Goal: Find specific page/section: Find specific page/section

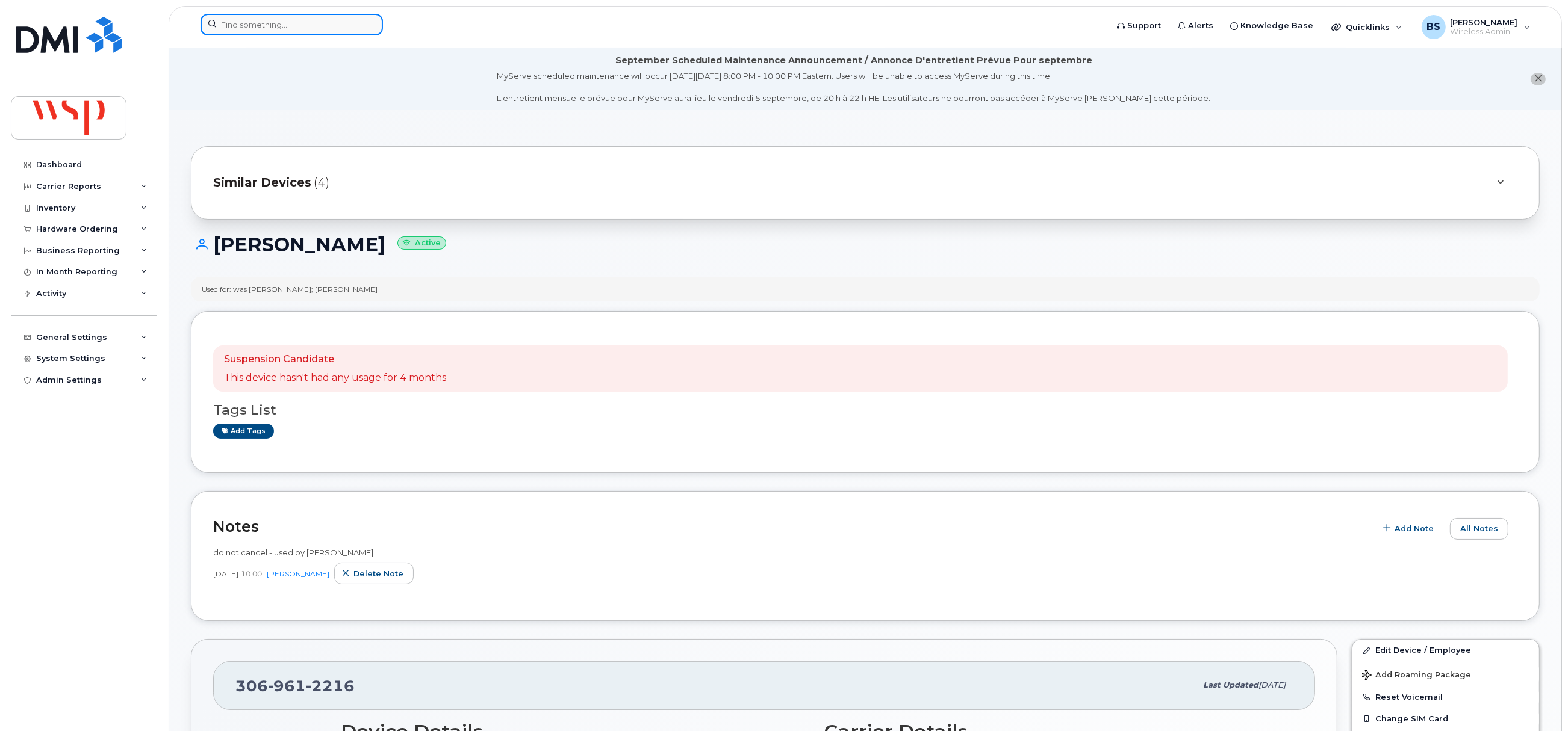
drag, startPoint x: 299, startPoint y: 25, endPoint x: 323, endPoint y: 27, distance: 24.1
click at [298, 23] on input at bounding box center [292, 24] width 183 height 22
paste input "5142199418"
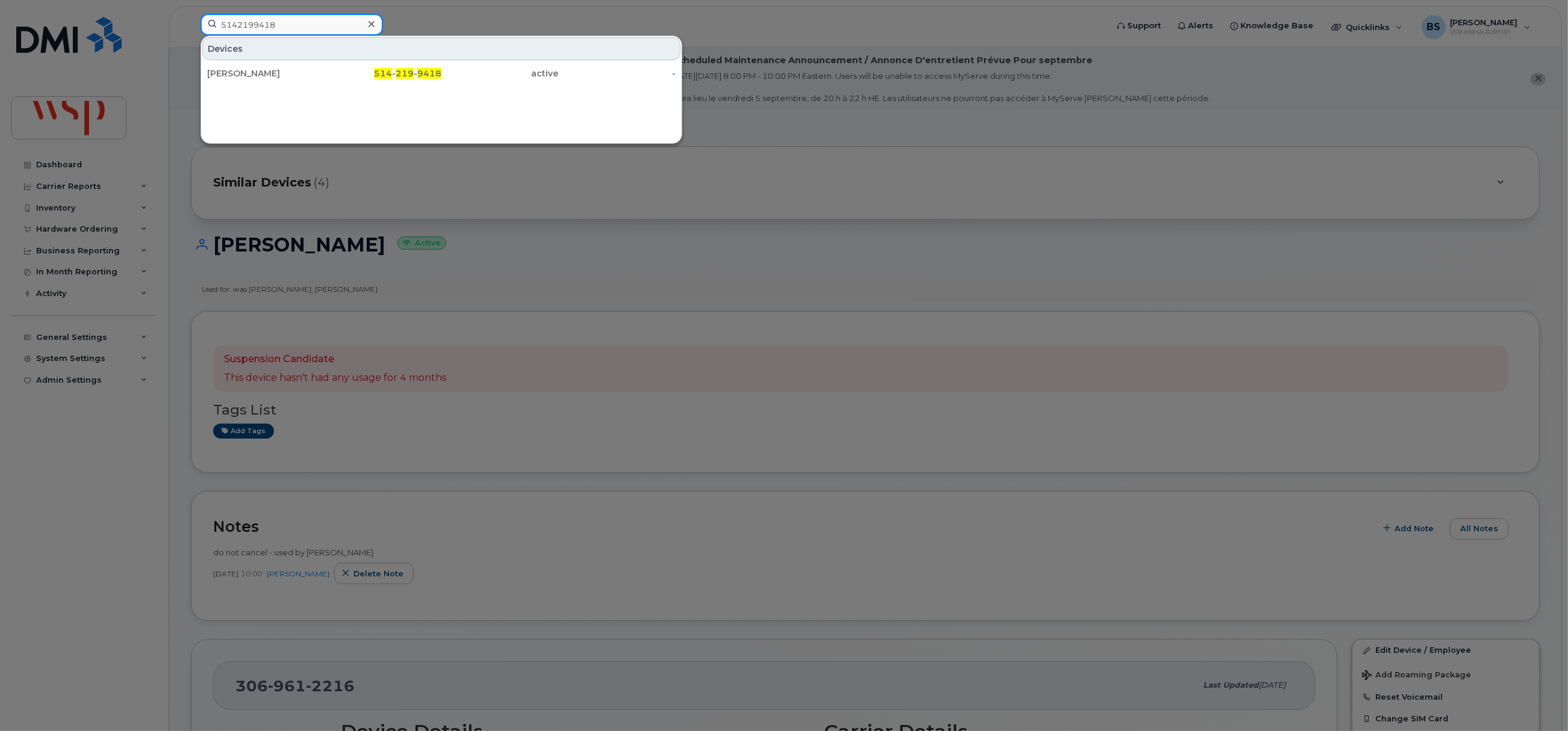
type input "5142199418"
click at [241, 69] on div "[PERSON_NAME]" at bounding box center [266, 73] width 117 height 12
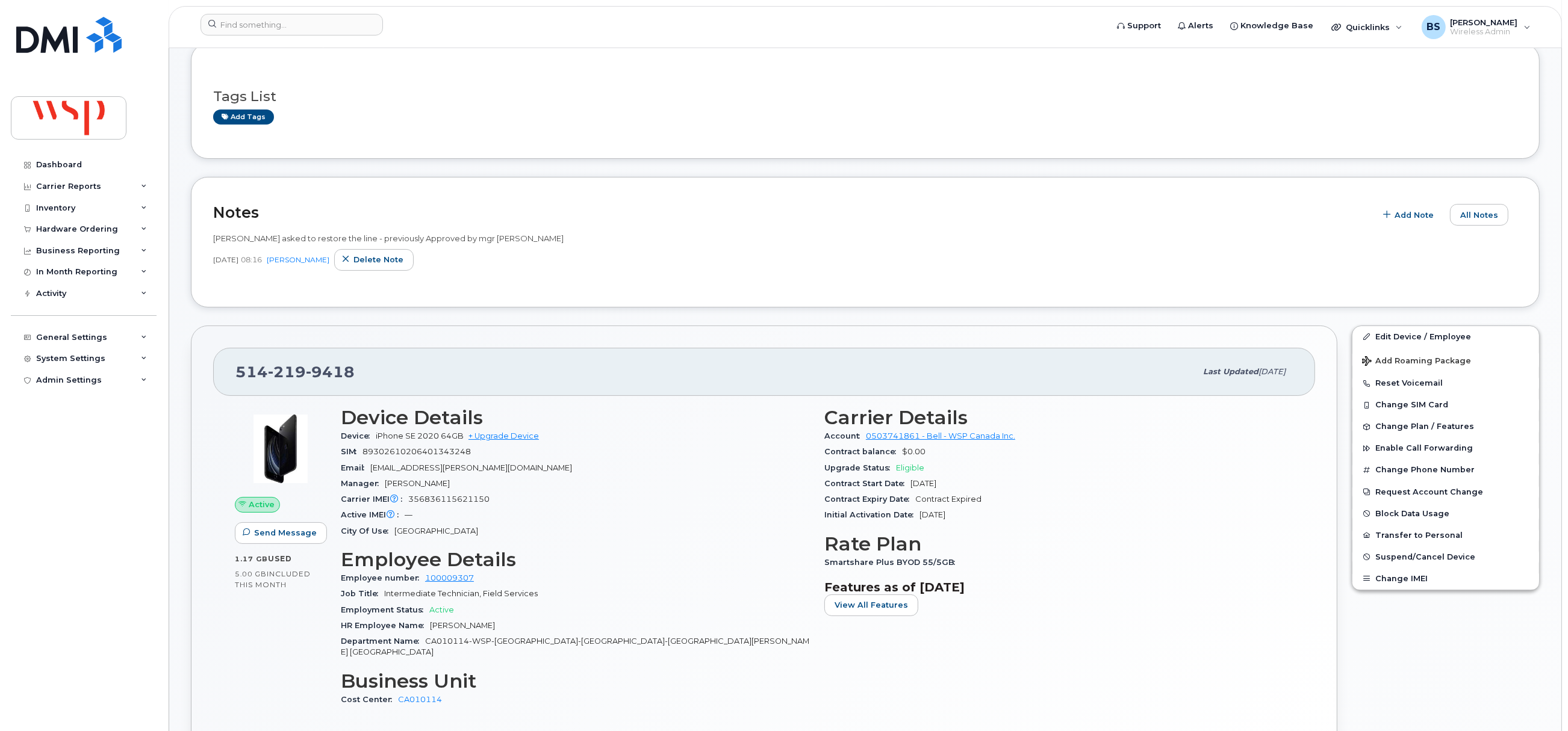
scroll to position [180, 0]
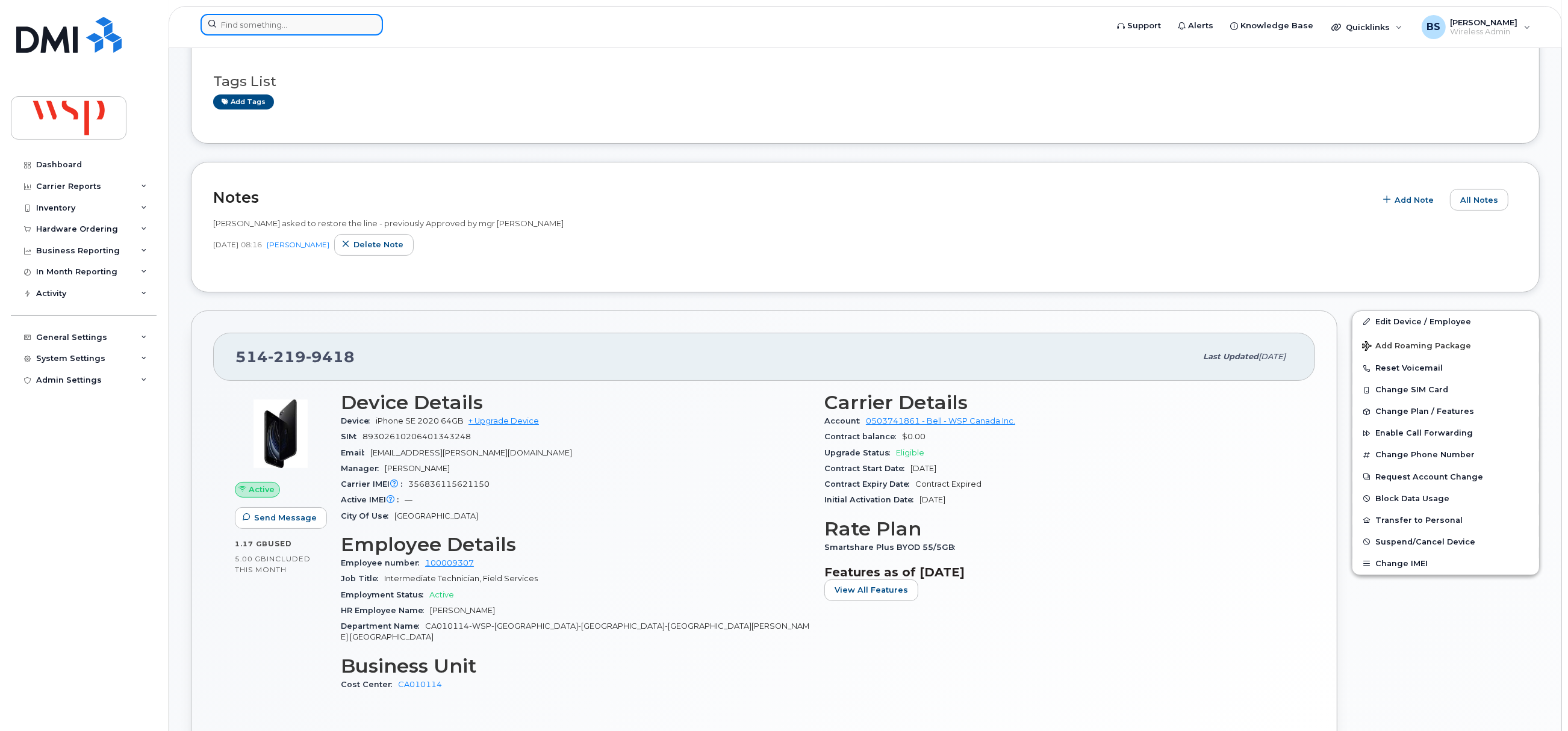
click at [359, 21] on input at bounding box center [292, 24] width 183 height 22
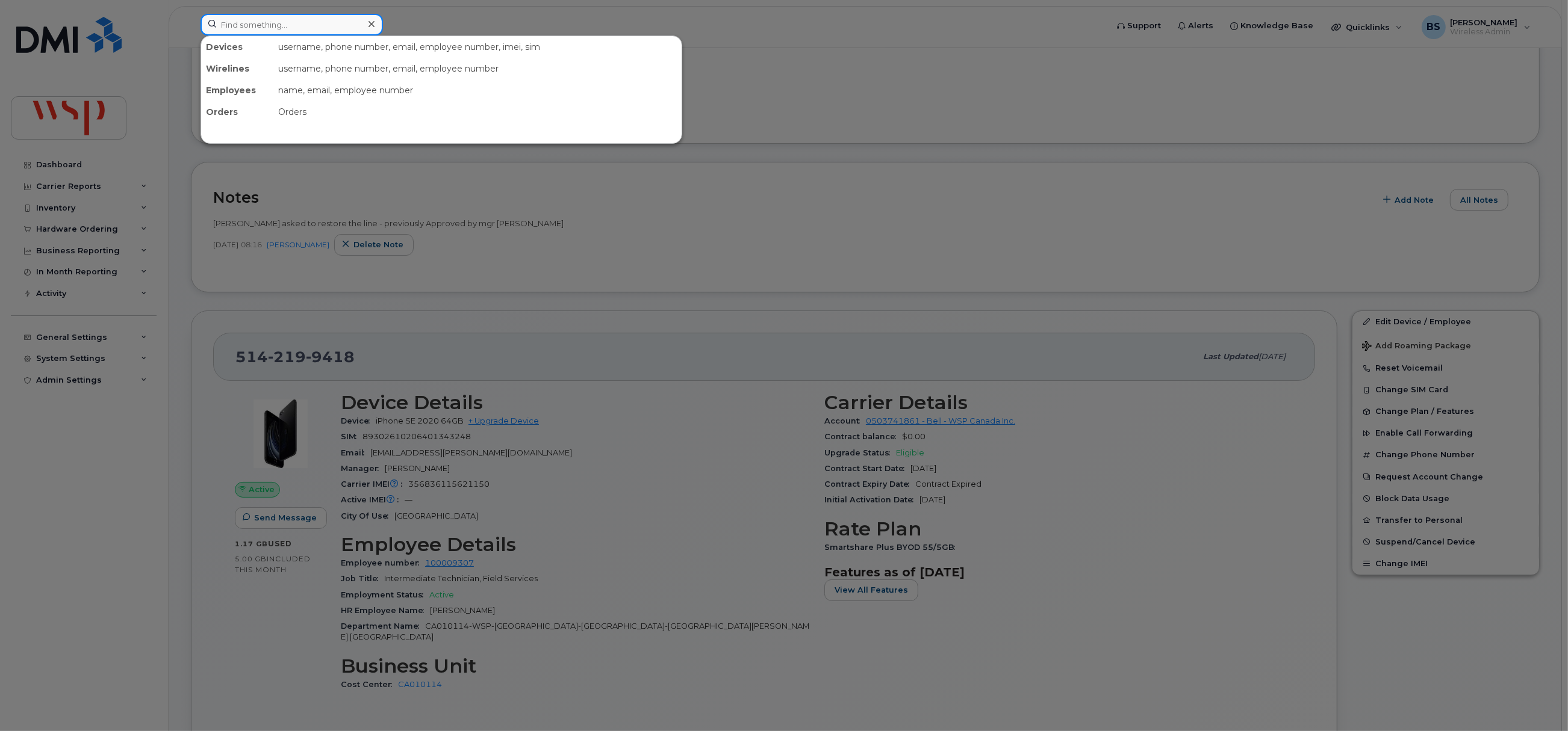
paste input "[PERSON_NAME]"
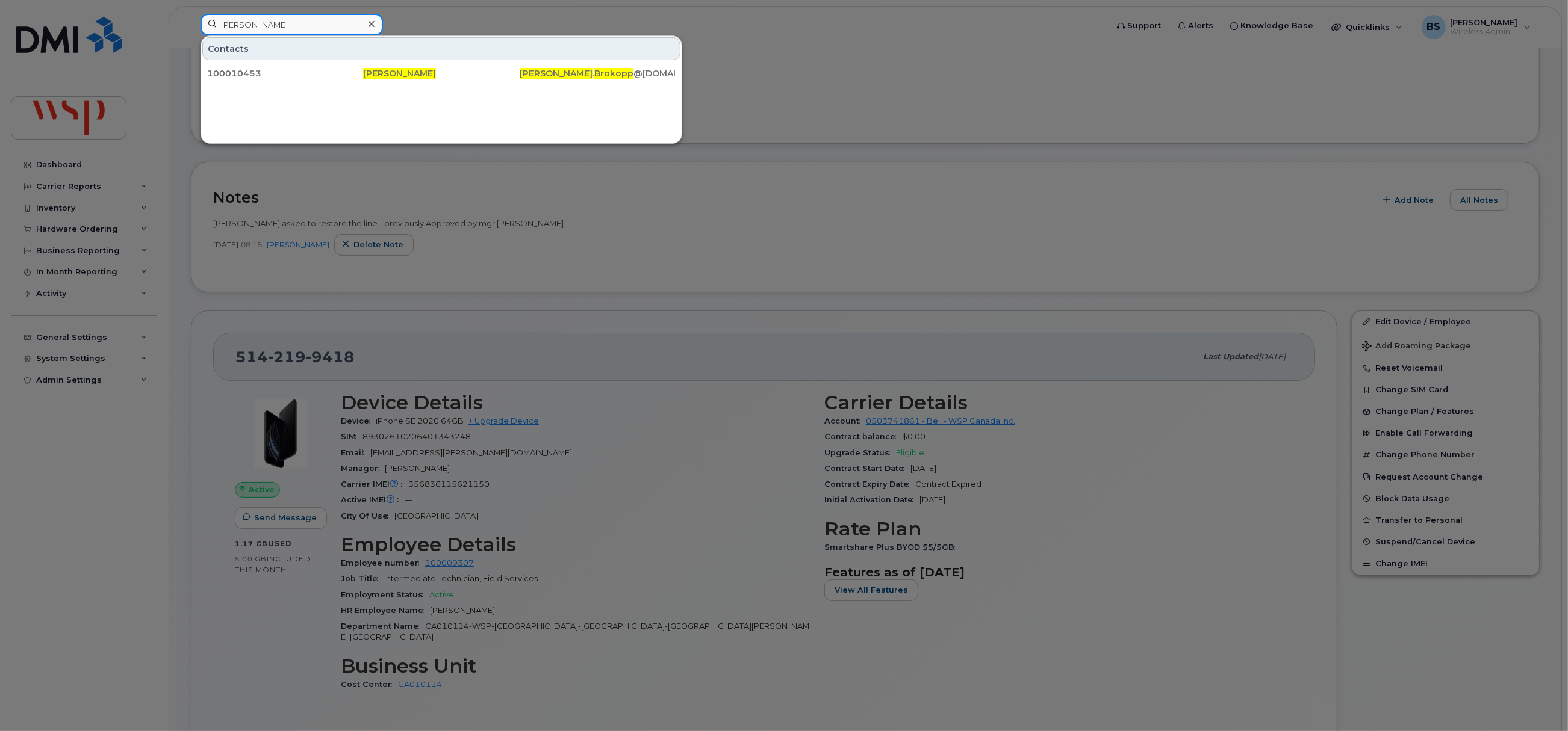
drag, startPoint x: 343, startPoint y: 25, endPoint x: 120, endPoint y: 33, distance: 223.1
click at [191, 32] on div "[PERSON_NAME] Contacts 100010453 [PERSON_NAME] [PERSON_NAME] . [PERSON_NAME] @[…" at bounding box center [649, 27] width 918 height 27
paste input "[PHONE_NUMBER]."
type input "[PHONE_NUMBER]."
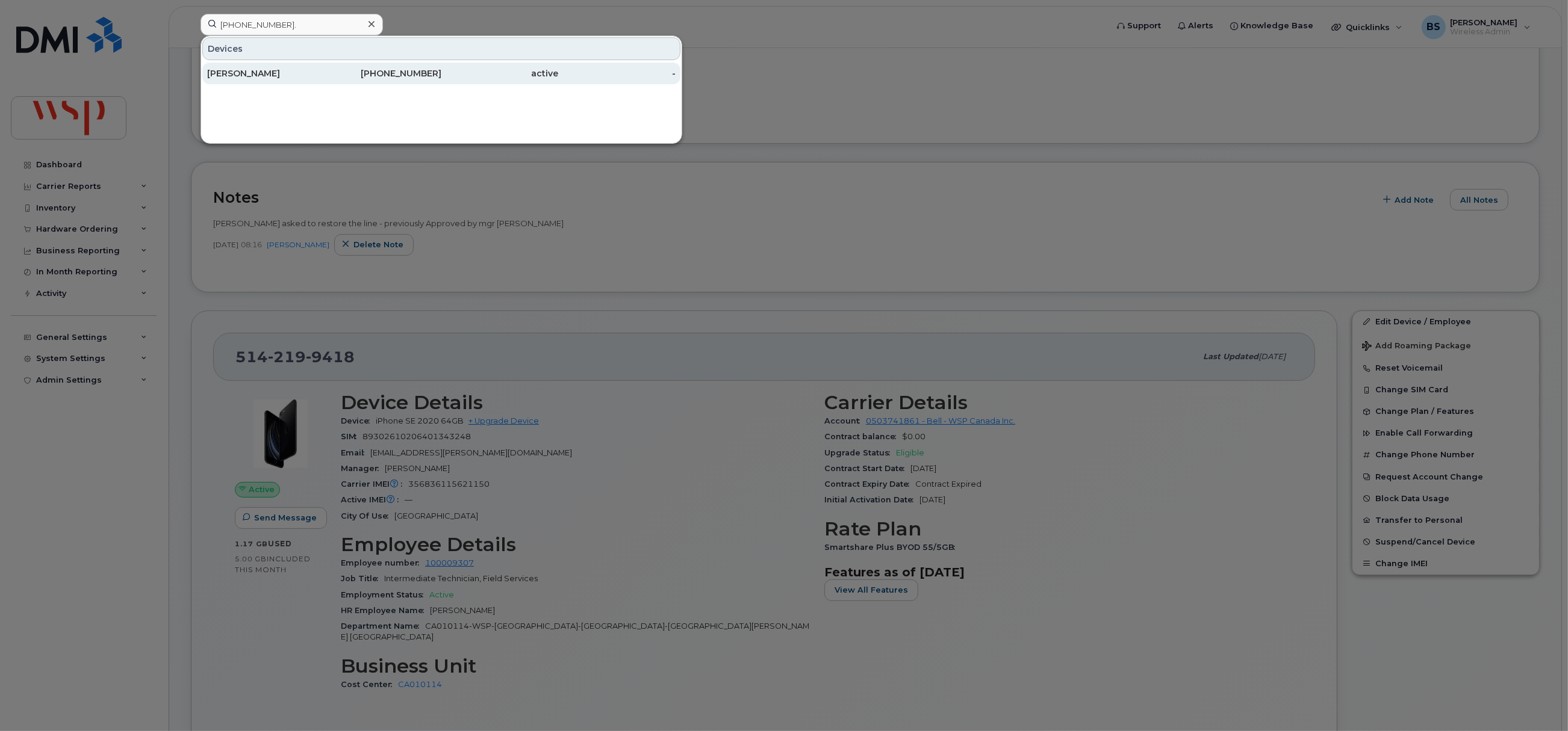
click at [222, 73] on div "[PERSON_NAME]" at bounding box center [266, 73] width 117 height 12
